Goal: Download file/media

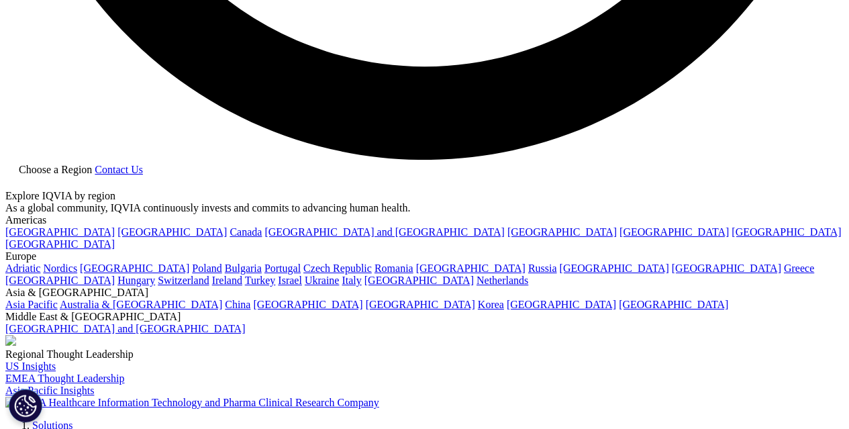
scroll to position [2148, 0]
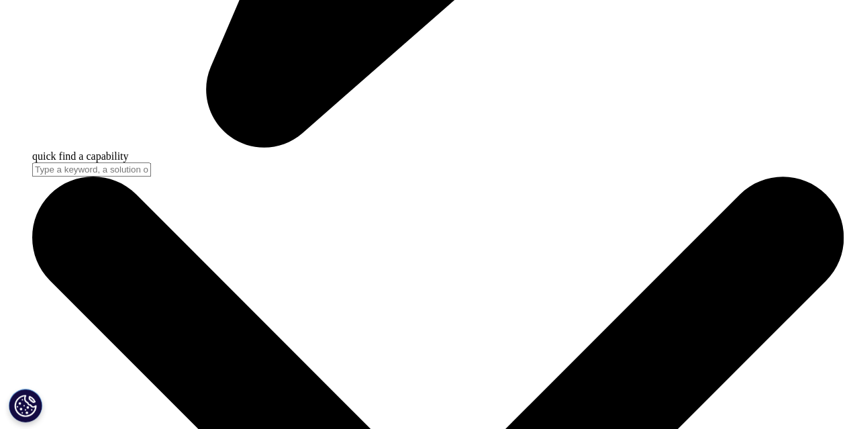
scroll to position [4157, 0]
